Goal: Transaction & Acquisition: Purchase product/service

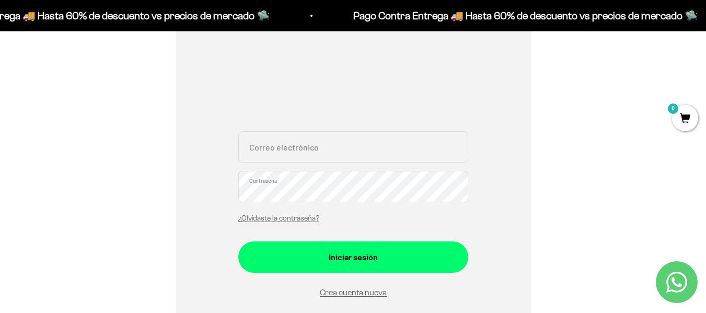
scroll to position [151, 0]
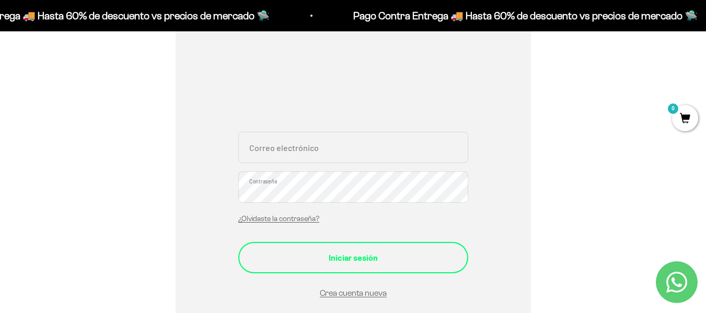
type input "florezgiovanni@gmail.com"
click at [346, 255] on div "Iniciar sesión" at bounding box center [353, 258] width 188 height 14
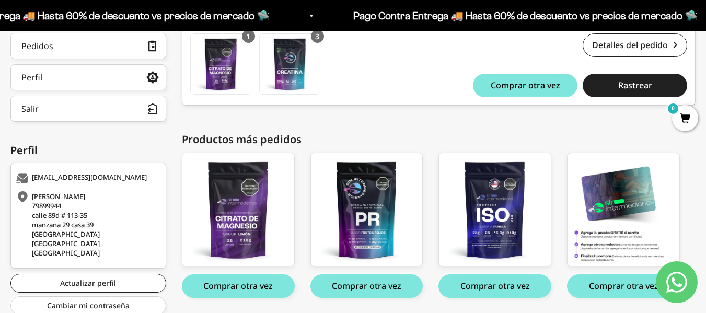
scroll to position [210, 0]
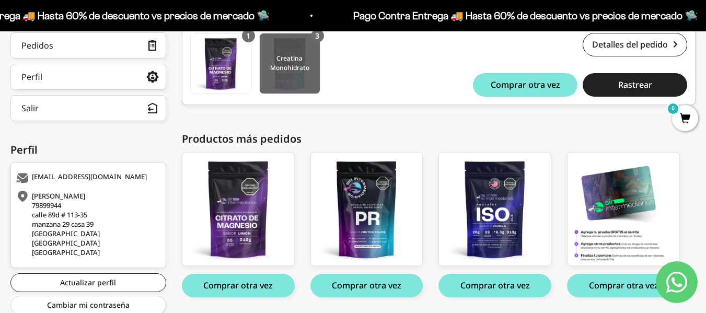
click at [286, 70] on img at bounding box center [290, 63] width 60 height 60
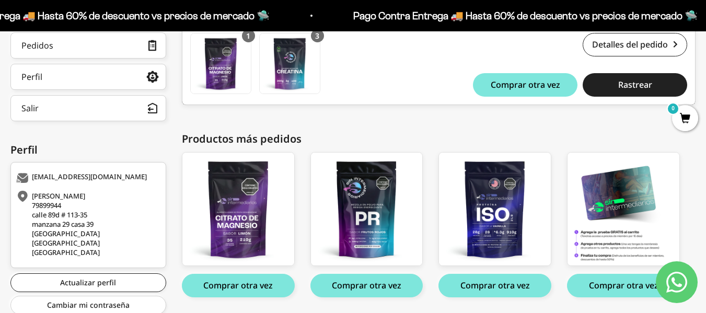
scroll to position [244, 0]
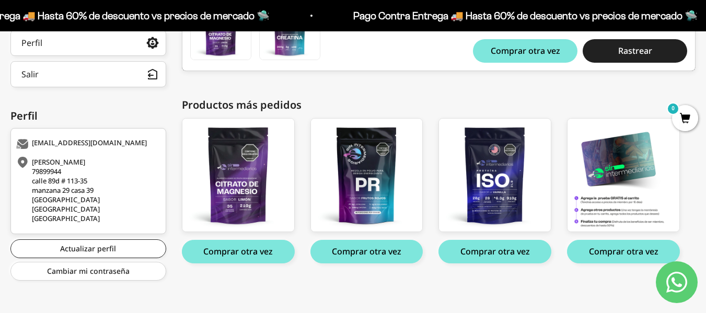
click at [434, 99] on div "Productos más pedidos" at bounding box center [439, 105] width 514 height 16
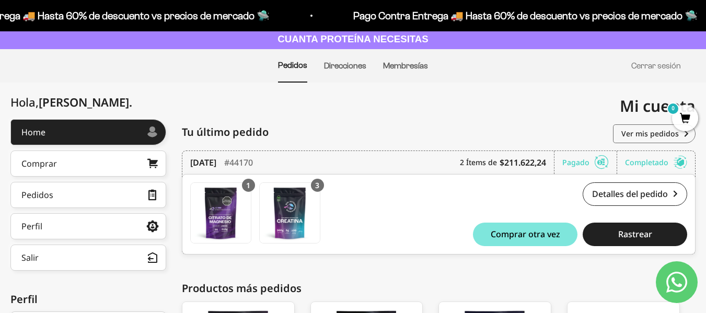
scroll to position [0, 0]
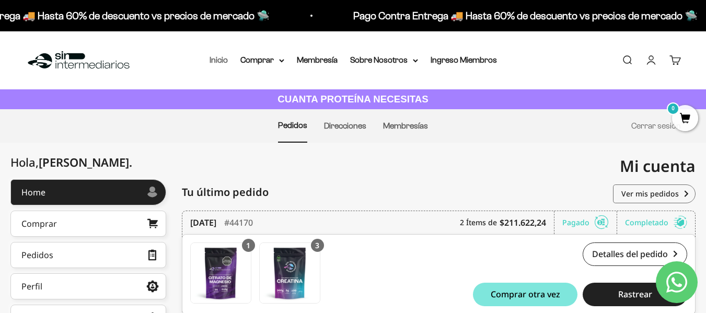
click at [221, 59] on link "Inicio" at bounding box center [219, 59] width 18 height 9
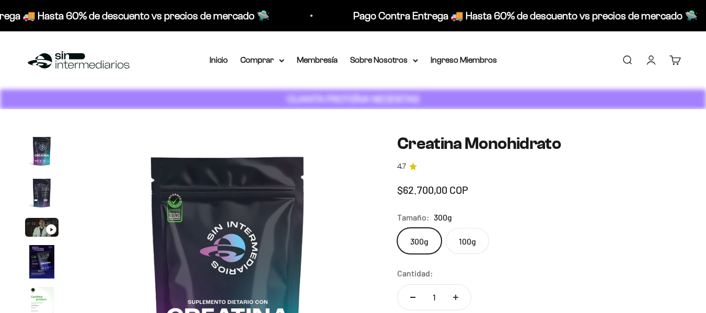
scroll to position [0, 2357]
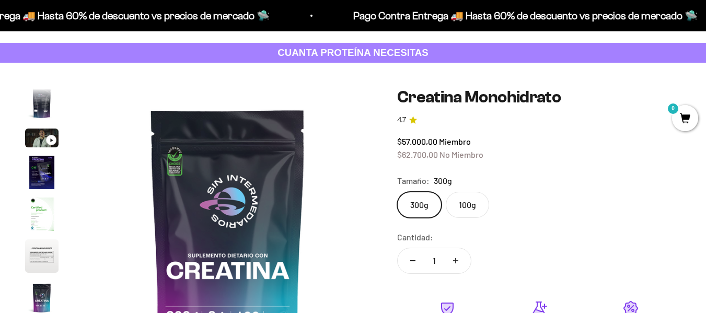
click at [455, 261] on icon "Aumentar cantidad" at bounding box center [455, 260] width 5 height 5
type input "2"
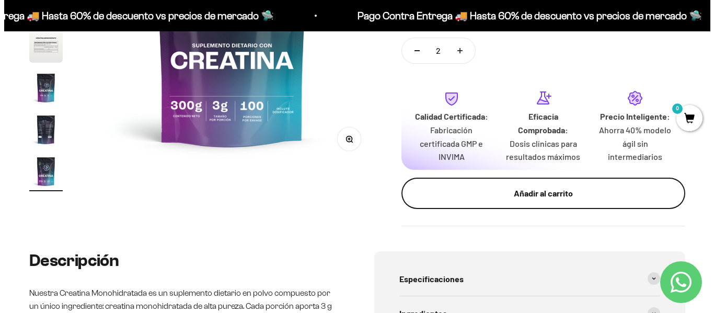
scroll to position [255, 0]
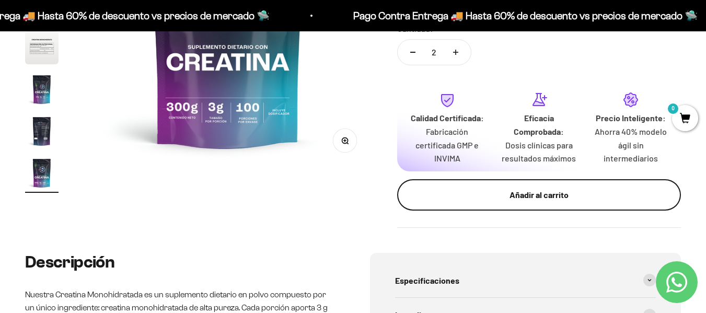
click at [539, 187] on button "Añadir al carrito" at bounding box center [539, 194] width 284 height 31
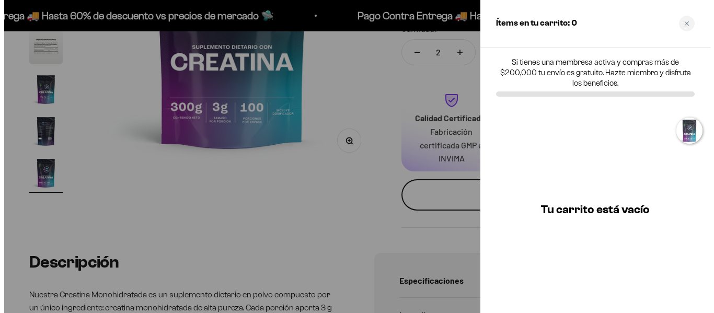
scroll to position [0, 2392]
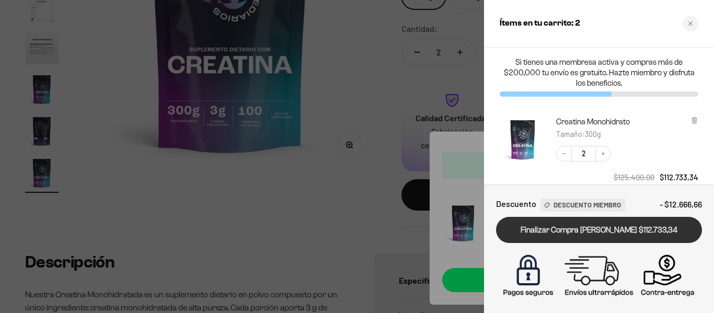
click at [591, 232] on link "Finalizar Compra [PERSON_NAME] $112.733,34" at bounding box center [599, 230] width 206 height 27
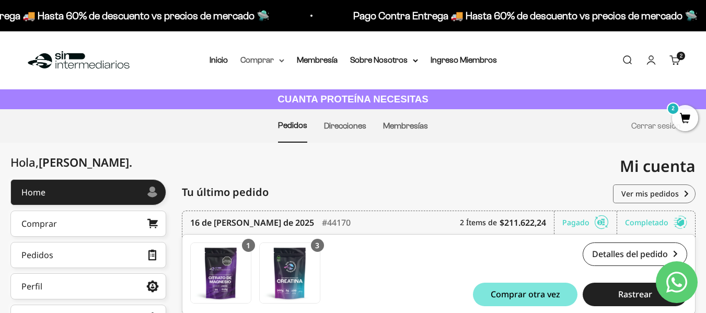
click at [281, 63] on summary "Comprar" at bounding box center [262, 60] width 44 height 14
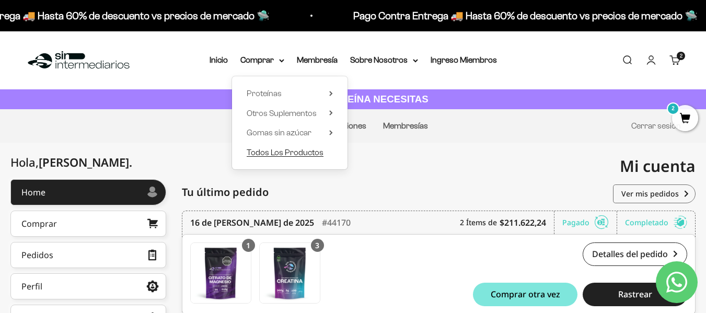
click at [268, 153] on span "Todos Los Productos" at bounding box center [285, 152] width 77 height 9
